Goal: Task Accomplishment & Management: Complete application form

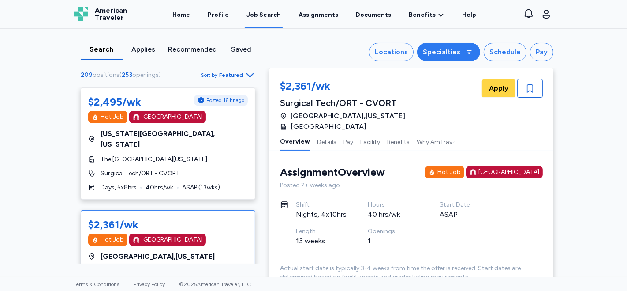
click at [438, 54] on div "Specialties" at bounding box center [441, 52] width 37 height 11
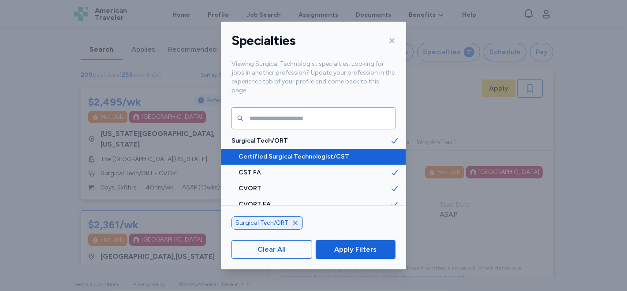
click at [294, 152] on span "Certified Surgical Technologist/CST" at bounding box center [315, 156] width 152 height 9
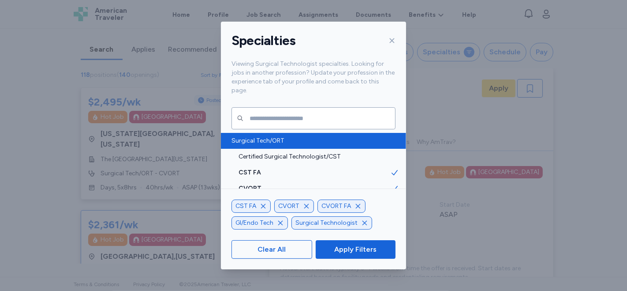
click at [283, 136] on span "Surgical Tech/ORT" at bounding box center [311, 140] width 159 height 9
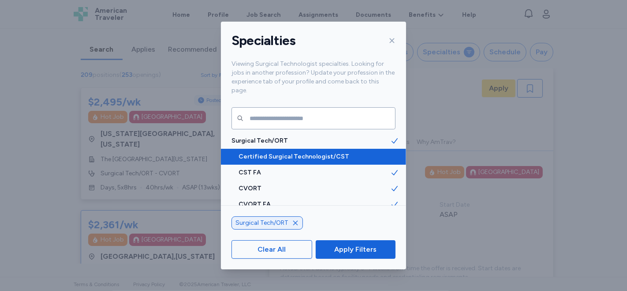
click at [309, 152] on span "Certified Surgical Technologist/CST" at bounding box center [315, 156] width 152 height 9
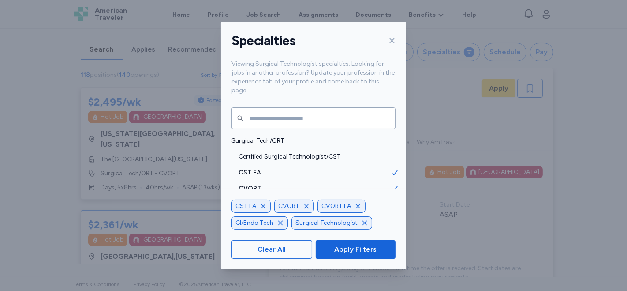
click at [358, 205] on icon "button" at bounding box center [358, 205] width 7 height 7
click at [306, 205] on icon "button" at bounding box center [306, 205] width 7 height 7
click at [262, 206] on icon "button" at bounding box center [263, 205] width 7 height 7
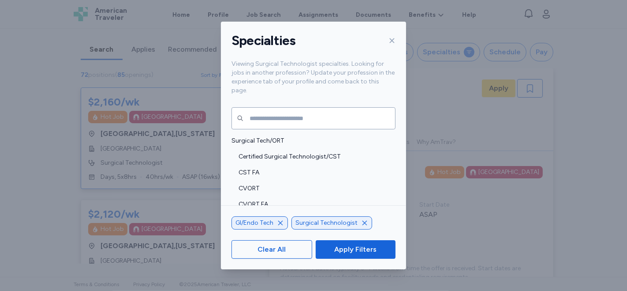
scroll to position [0, 0]
click at [281, 225] on icon "button" at bounding box center [280, 222] width 7 height 7
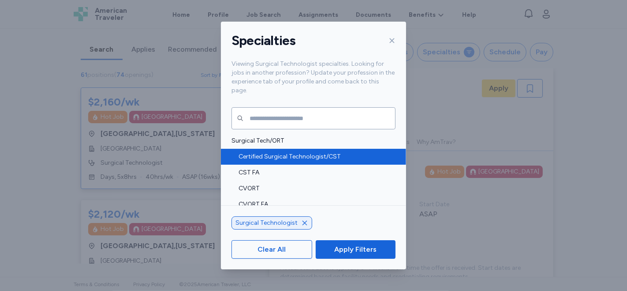
click at [327, 152] on span "Certified Surgical Technologist/CST" at bounding box center [315, 156] width 152 height 9
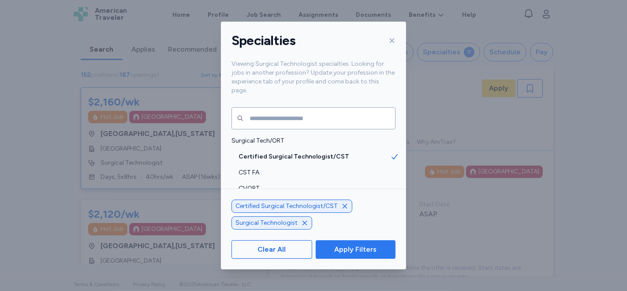
click at [351, 252] on span "Apply Filters" at bounding box center [355, 249] width 42 height 11
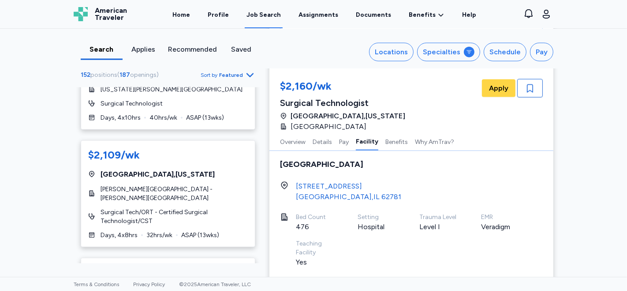
scroll to position [2464, 0]
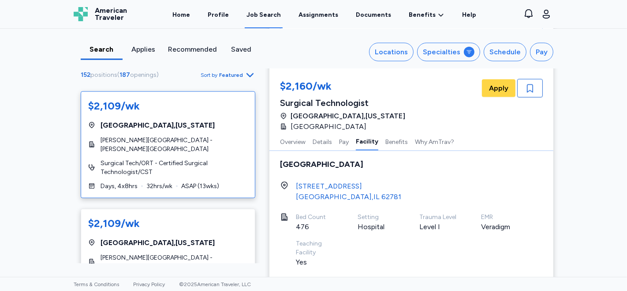
click at [187, 136] on span "[PERSON_NAME][GEOGRAPHIC_DATA] - [PERSON_NAME][GEOGRAPHIC_DATA]" at bounding box center [174, 145] width 147 height 18
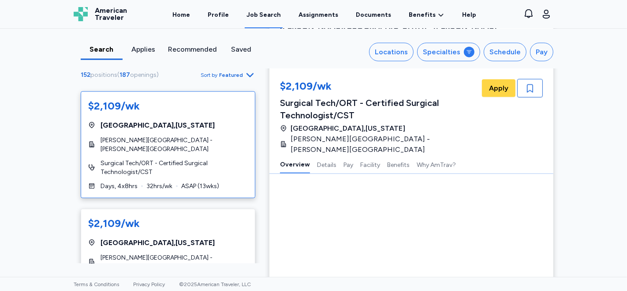
scroll to position [13, 0]
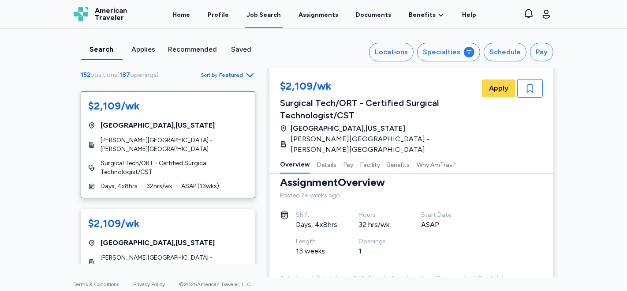
click at [203, 159] on span "Surgical Tech/ORT - Certified Surgical Technologist/CST" at bounding box center [174, 168] width 147 height 18
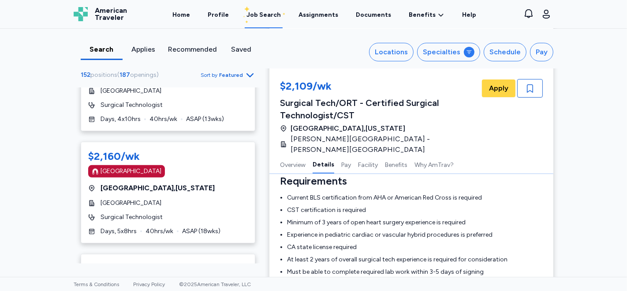
scroll to position [2072, 0]
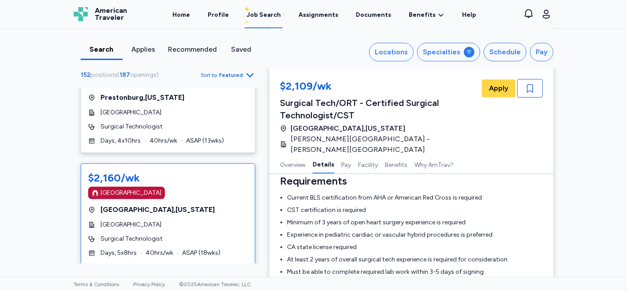
click at [170, 204] on div "[GEOGRAPHIC_DATA] , [US_STATE]" at bounding box center [168, 209] width 160 height 11
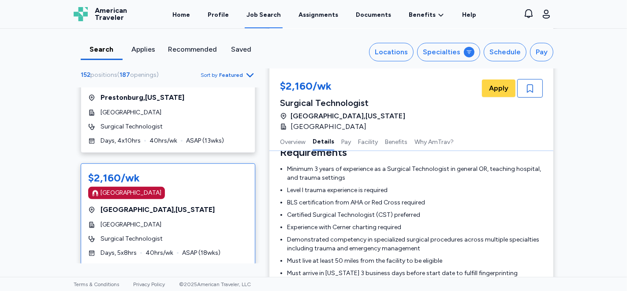
scroll to position [294, 0]
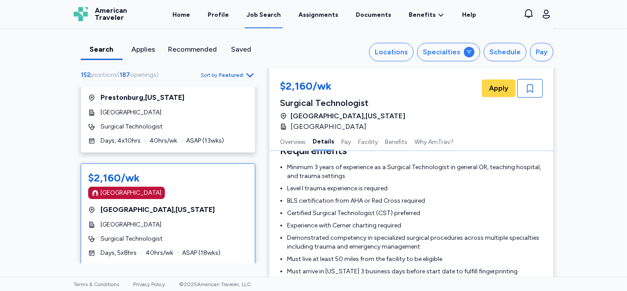
click at [9, 132] on div "Search Applies Recommended Saved Locations Specialties Schedule Pay 152 positio…" at bounding box center [313, 153] width 627 height 248
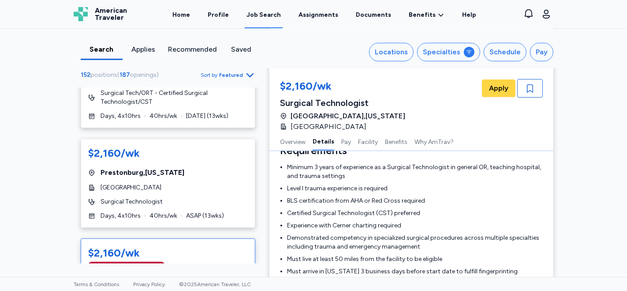
scroll to position [2020, 0]
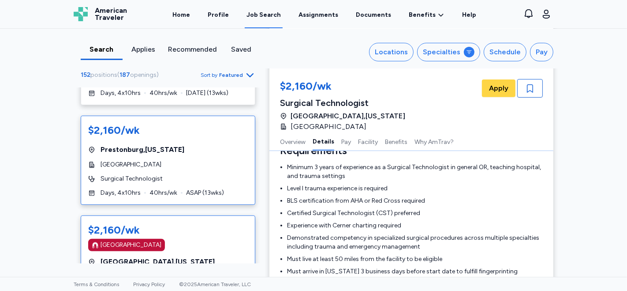
click at [163, 116] on div "$2,160/wk [GEOGRAPHIC_DATA] , [US_STATE][GEOGRAPHIC_DATA] Surgical Technologist…" at bounding box center [168, 160] width 175 height 89
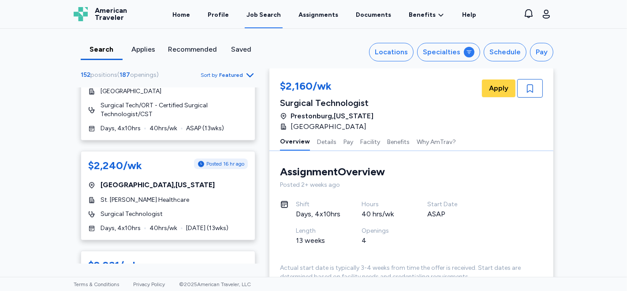
scroll to position [1668, 0]
click at [175, 180] on div "[GEOGRAPHIC_DATA] , [US_STATE]" at bounding box center [168, 185] width 160 height 11
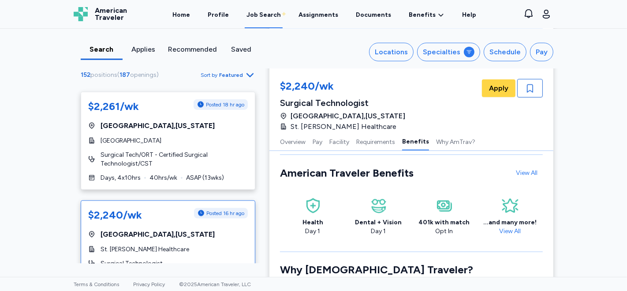
scroll to position [1570, 0]
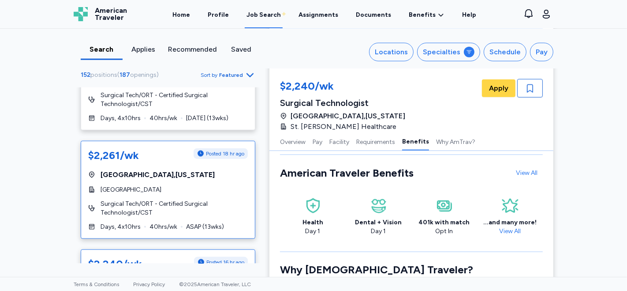
click at [191, 185] on div "[GEOGRAPHIC_DATA]" at bounding box center [168, 189] width 160 height 9
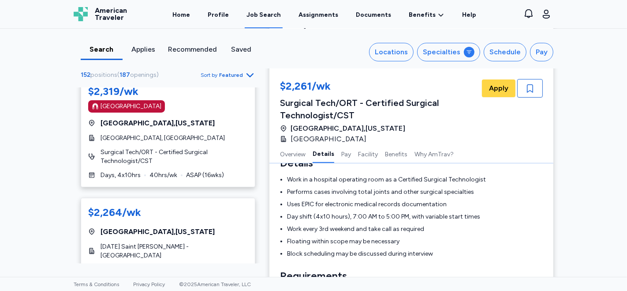
scroll to position [1374, 0]
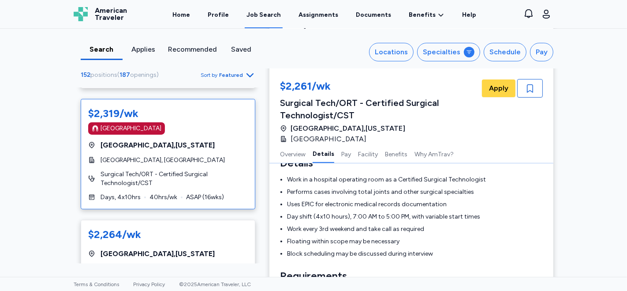
click at [154, 136] on div "$2,319/wk [GEOGRAPHIC_DATA] [GEOGRAPHIC_DATA] , [US_STATE][GEOGRAPHIC_DATA], [G…" at bounding box center [168, 154] width 175 height 110
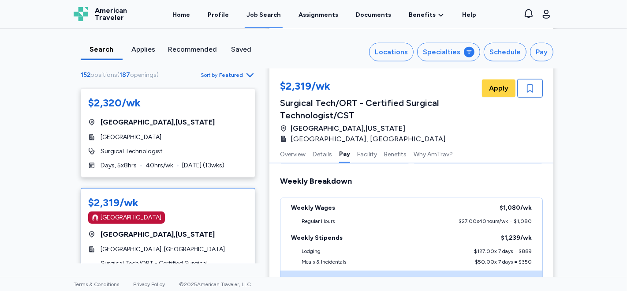
scroll to position [1276, 0]
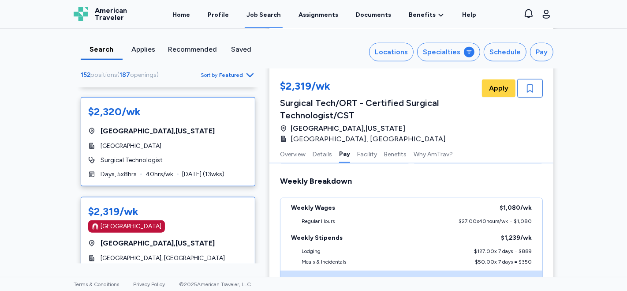
click at [172, 156] on div "Surgical Technologist" at bounding box center [168, 160] width 160 height 9
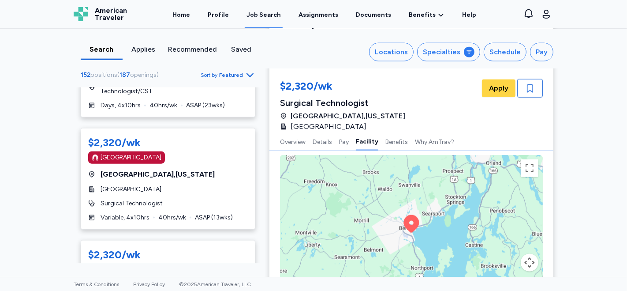
scroll to position [981, 0]
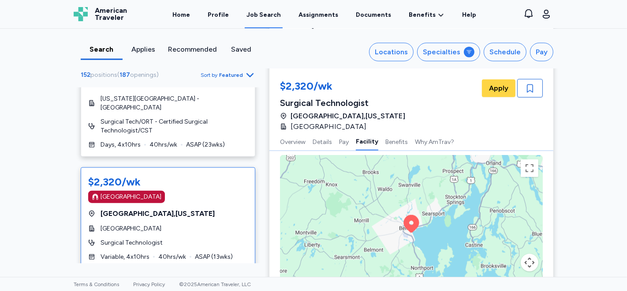
click at [146, 208] on span "[GEOGRAPHIC_DATA] , [US_STATE]" at bounding box center [158, 213] width 114 height 11
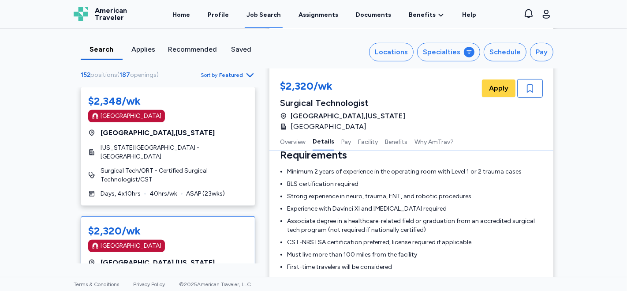
scroll to position [884, 0]
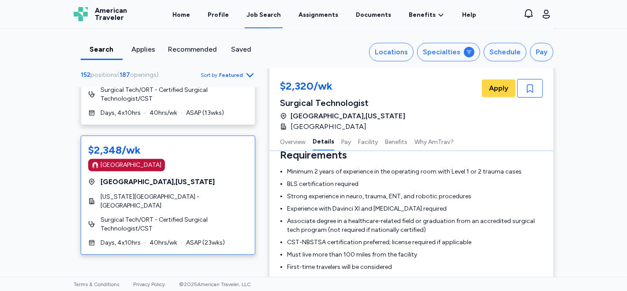
click at [173, 176] on div "[GEOGRAPHIC_DATA] , [US_STATE]" at bounding box center [168, 181] width 160 height 11
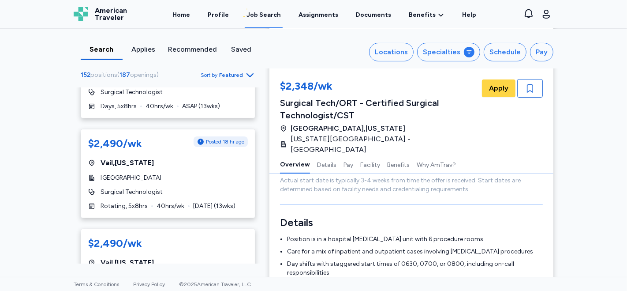
scroll to position [196, 0]
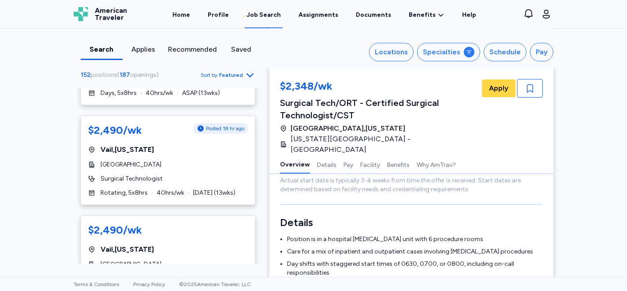
click at [262, 15] on div "Job Search" at bounding box center [264, 15] width 34 height 9
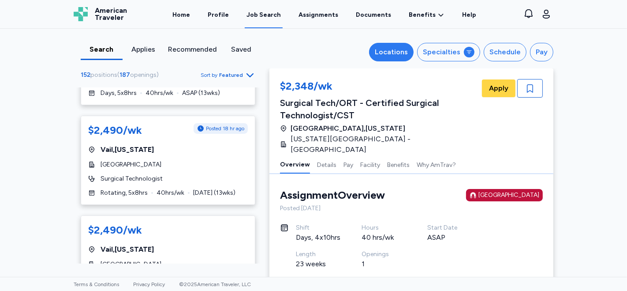
click at [393, 54] on div "Locations" at bounding box center [391, 52] width 33 height 11
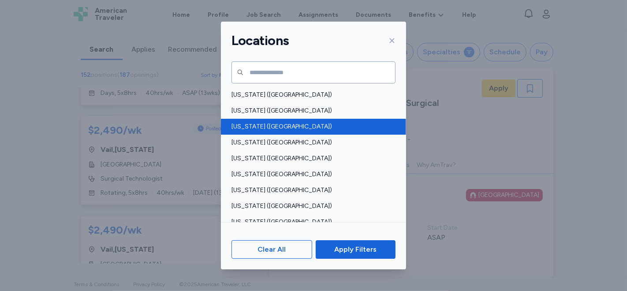
click at [270, 124] on span "[US_STATE] ([GEOGRAPHIC_DATA])" at bounding box center [311, 126] width 159 height 9
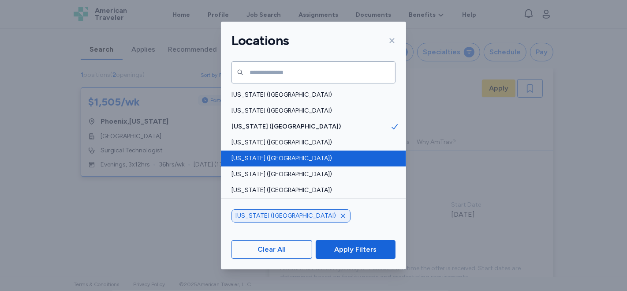
click at [266, 157] on span "[US_STATE] ([GEOGRAPHIC_DATA])" at bounding box center [311, 158] width 159 height 9
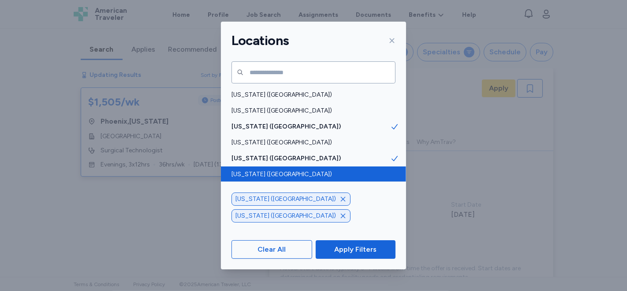
click at [265, 170] on span "[US_STATE] ([GEOGRAPHIC_DATA])" at bounding box center [311, 174] width 159 height 9
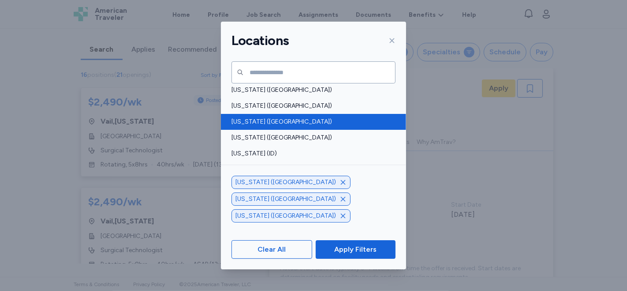
scroll to position [147, 0]
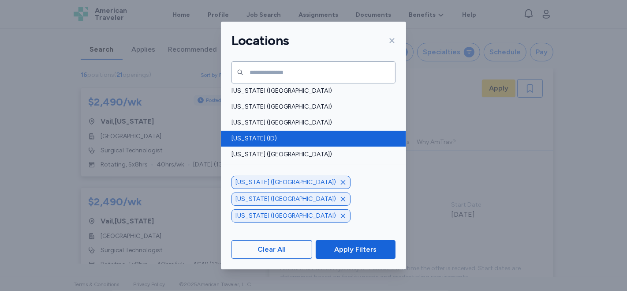
click at [276, 144] on div "[US_STATE] (ID)" at bounding box center [313, 139] width 185 height 16
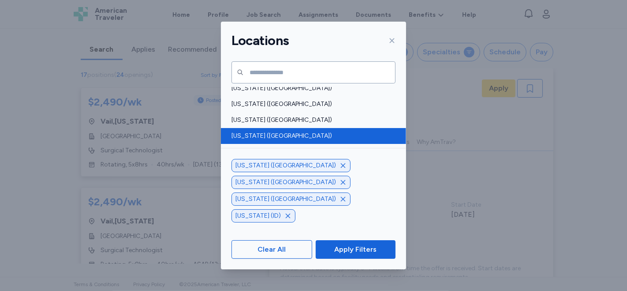
scroll to position [392, 0]
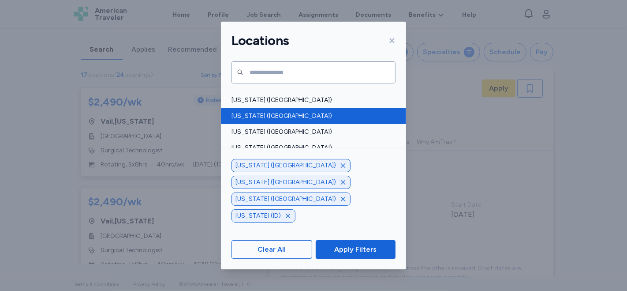
click at [283, 115] on span "[US_STATE] ([GEOGRAPHIC_DATA])" at bounding box center [311, 116] width 159 height 9
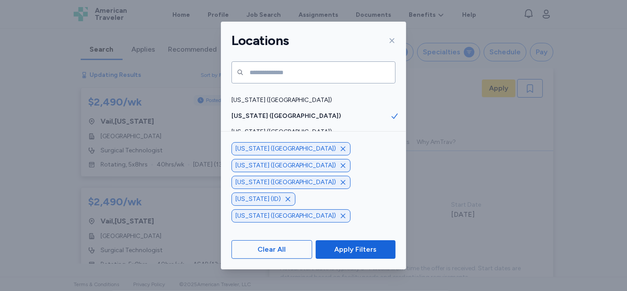
click at [275, 146] on span "[US_STATE] ([GEOGRAPHIC_DATA])" at bounding box center [311, 147] width 159 height 9
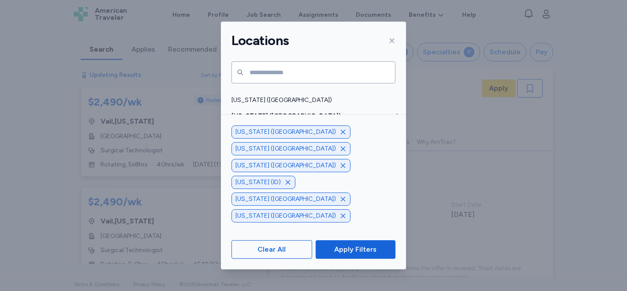
scroll to position [441, 0]
click at [273, 144] on span "[US_STATE] ([GEOGRAPHIC_DATA])" at bounding box center [311, 146] width 159 height 9
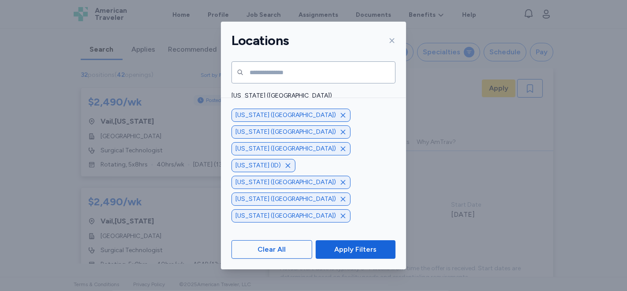
scroll to position [588, 0]
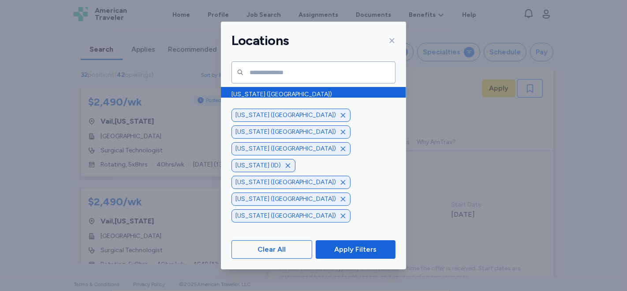
click at [294, 93] on span "[US_STATE] ([GEOGRAPHIC_DATA])" at bounding box center [311, 94] width 159 height 9
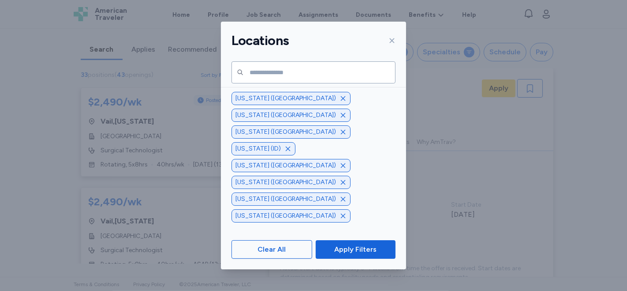
scroll to position [637, 0]
click at [290, 139] on span "[US_STATE] ([GEOGRAPHIC_DATA])" at bounding box center [311, 140] width 159 height 9
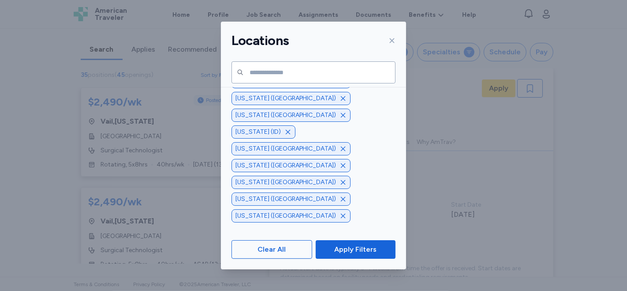
scroll to position [686, 0]
click at [300, 109] on span "[US_STATE] ([GEOGRAPHIC_DATA])" at bounding box center [311, 107] width 159 height 9
click at [292, 118] on div "[US_STATE] (WY)" at bounding box center [313, 125] width 185 height 16
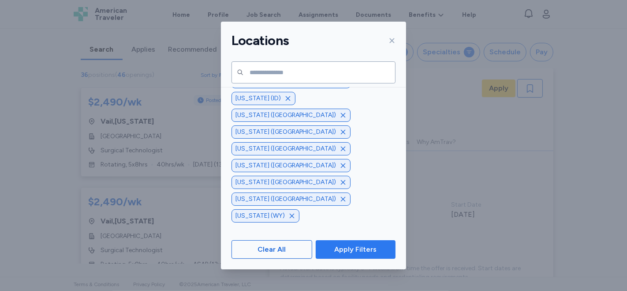
click at [355, 250] on span "Apply Filters" at bounding box center [355, 249] width 42 height 11
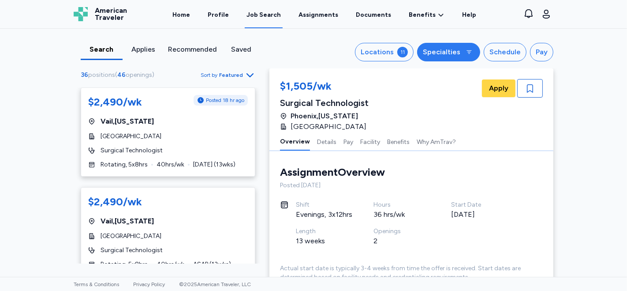
click at [466, 54] on icon "button" at bounding box center [469, 52] width 7 height 7
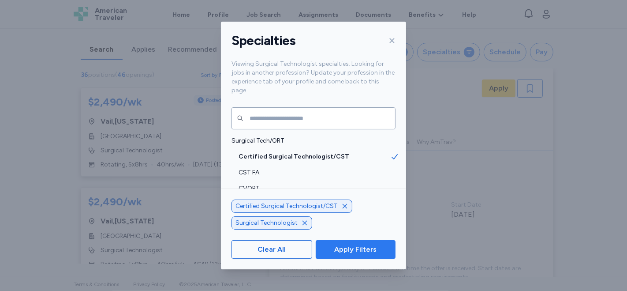
click at [355, 252] on span "Apply Filters" at bounding box center [355, 249] width 42 height 11
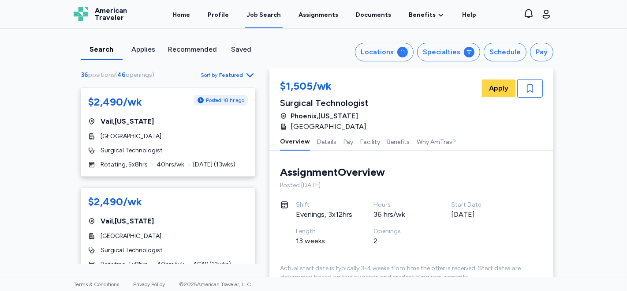
click at [340, 102] on div "Surgical Technologist" at bounding box center [326, 103] width 92 height 12
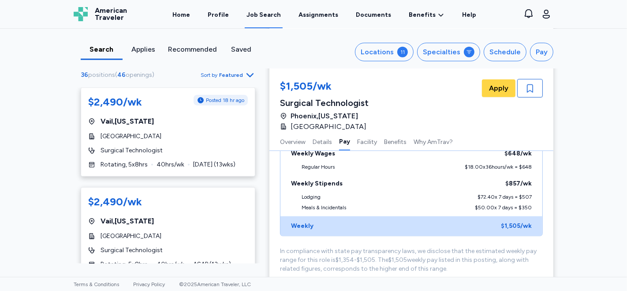
scroll to position [784, 0]
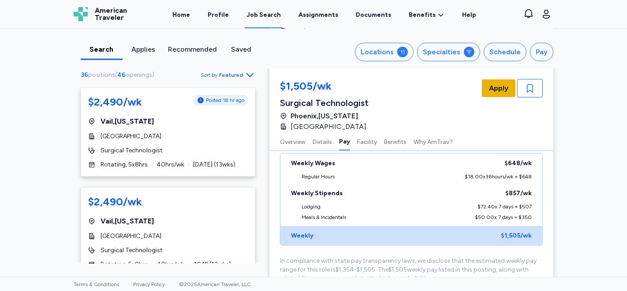
click at [497, 86] on span "Apply" at bounding box center [498, 88] width 19 height 11
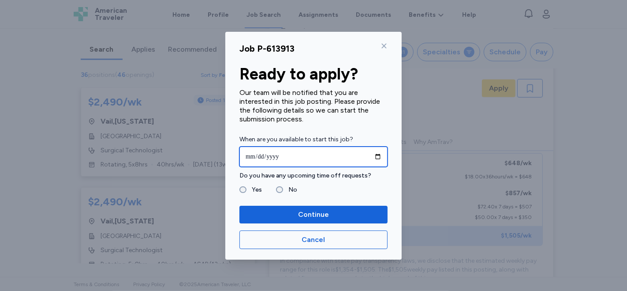
click at [251, 157] on input "date" at bounding box center [314, 156] width 148 height 20
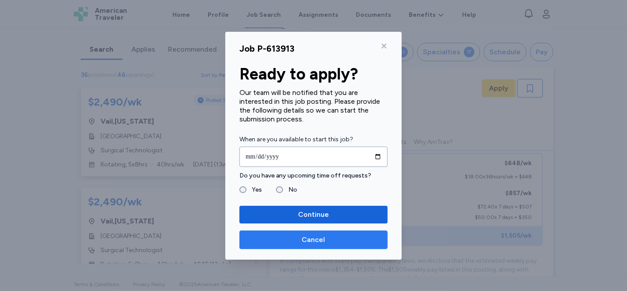
click at [312, 240] on span "Cancel" at bounding box center [313, 239] width 23 height 11
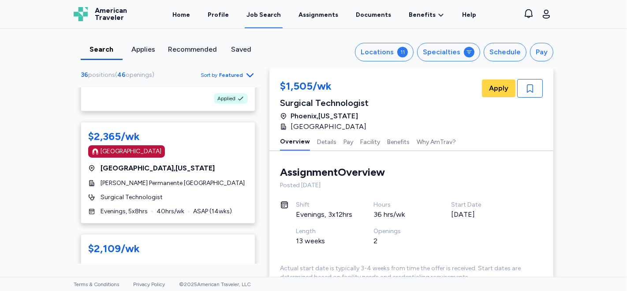
scroll to position [196, 0]
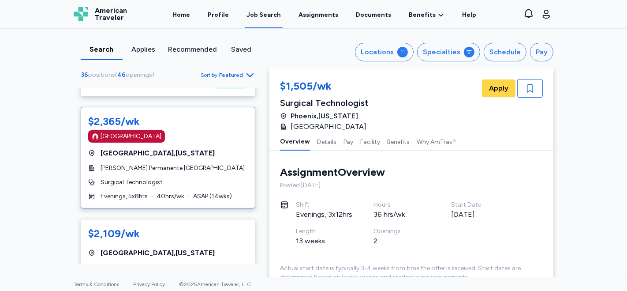
click at [167, 153] on span "[GEOGRAPHIC_DATA] , [US_STATE]" at bounding box center [158, 153] width 114 height 11
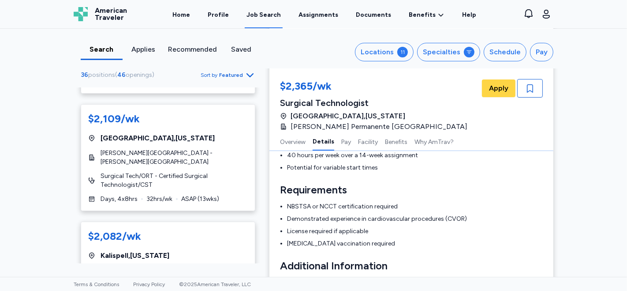
scroll to position [461, 0]
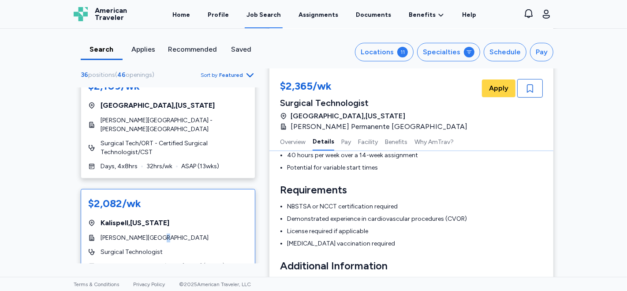
click at [154, 228] on div "$2,082/wk [GEOGRAPHIC_DATA] , [US_STATE][GEOGRAPHIC_DATA][PERSON_NAME] Surgical…" at bounding box center [168, 233] width 175 height 89
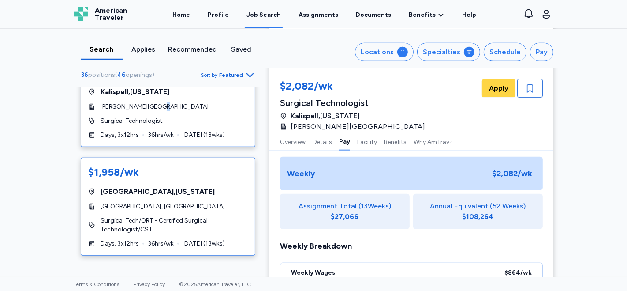
scroll to position [611, 0]
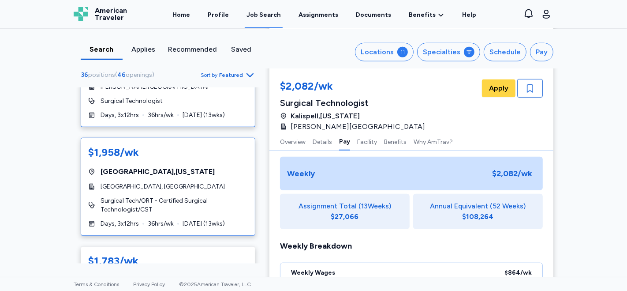
click at [160, 178] on div "$1,958/wk [GEOGRAPHIC_DATA] , [US_STATE][GEOGRAPHIC_DATA], RiverBend Surgical T…" at bounding box center [168, 187] width 175 height 98
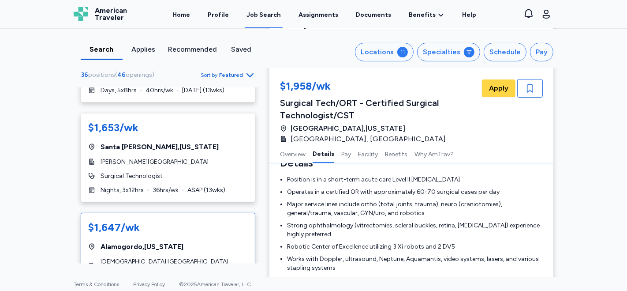
scroll to position [1326, 0]
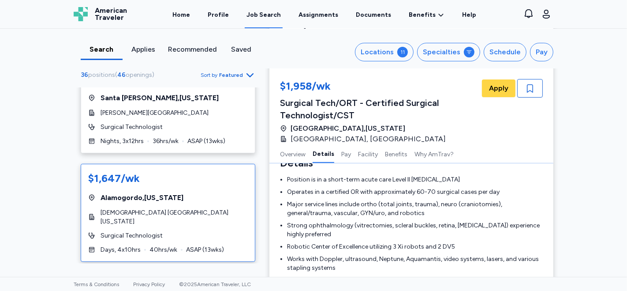
click at [149, 215] on div "$1,647/wk [GEOGRAPHIC_DATA] , [US_STATE] CHRISTUS [GEOGRAPHIC_DATA][US_STATE] S…" at bounding box center [168, 213] width 175 height 98
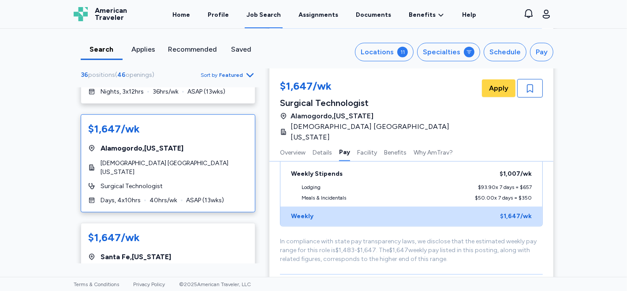
scroll to position [543, 0]
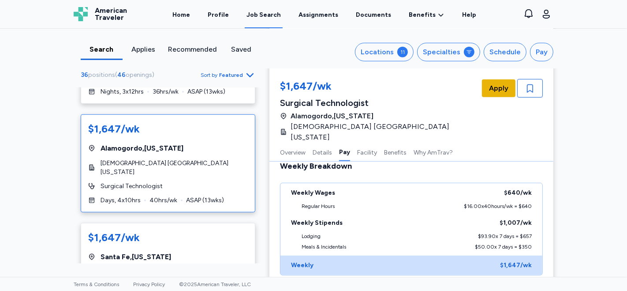
click at [491, 90] on span "Apply" at bounding box center [498, 88] width 19 height 11
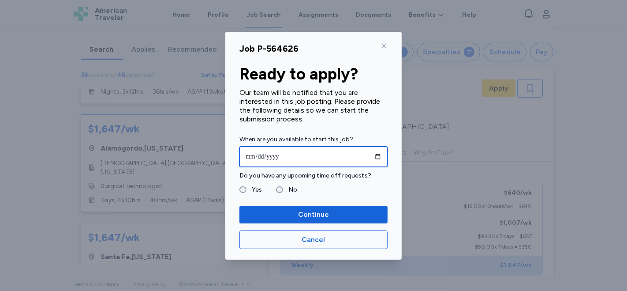
click at [251, 153] on input "date" at bounding box center [314, 156] width 148 height 20
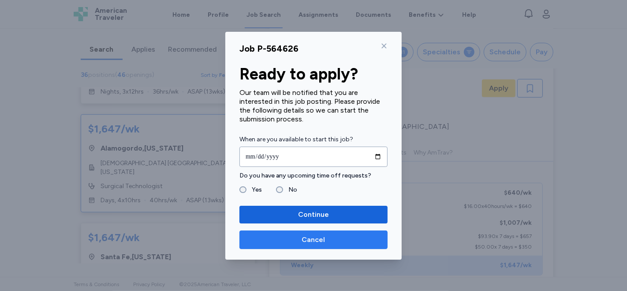
click at [320, 239] on span "Cancel" at bounding box center [313, 239] width 23 height 11
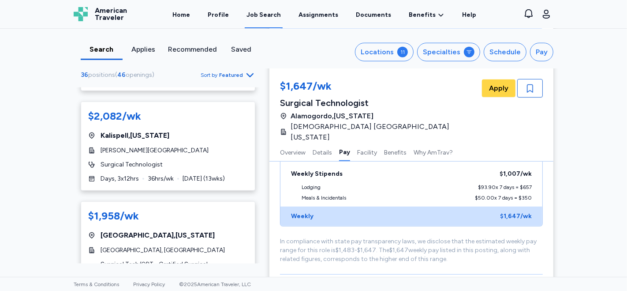
scroll to position [542, 0]
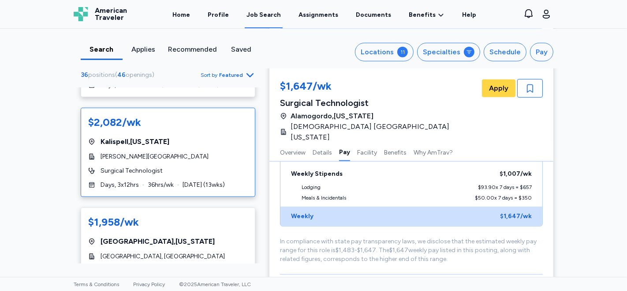
click at [216, 145] on div "Kalispell , [US_STATE]" at bounding box center [168, 141] width 160 height 11
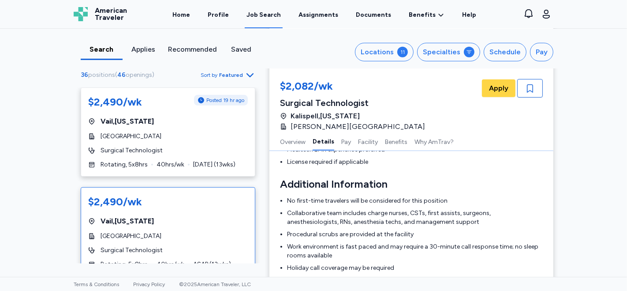
click at [174, 217] on div "Vail , [US_STATE]" at bounding box center [168, 221] width 160 height 11
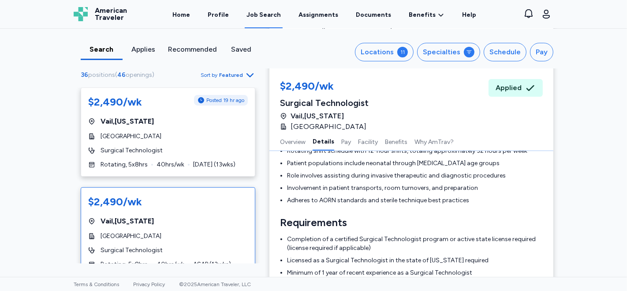
scroll to position [196, 0]
